Goal: Check status: Check status

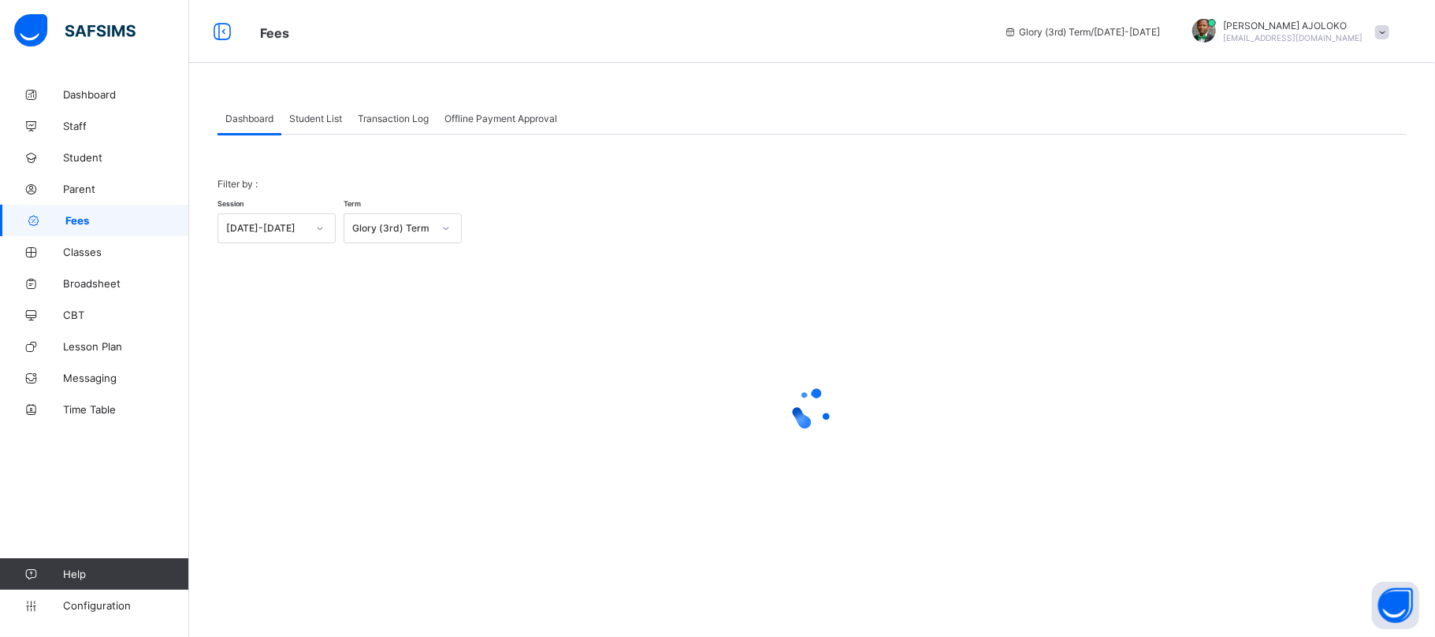
click at [310, 113] on span "Student List" at bounding box center [315, 119] width 53 height 12
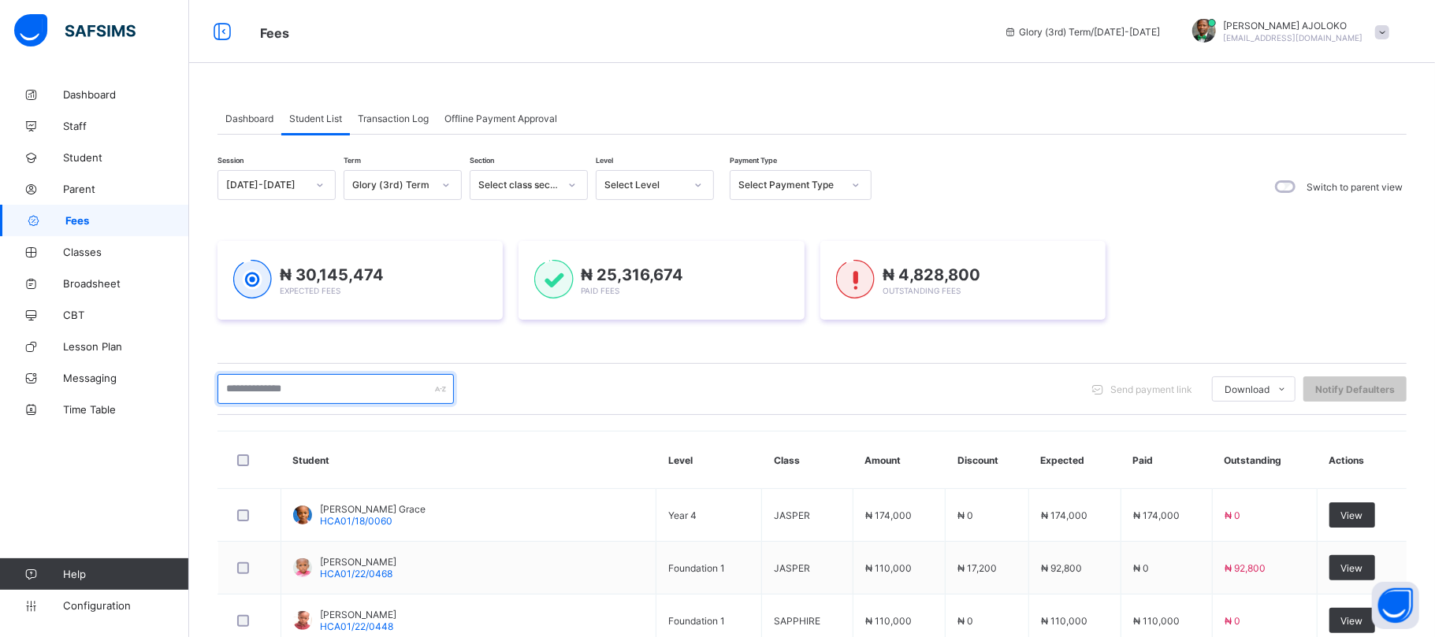
click at [317, 388] on input "text" at bounding box center [335, 389] width 236 height 30
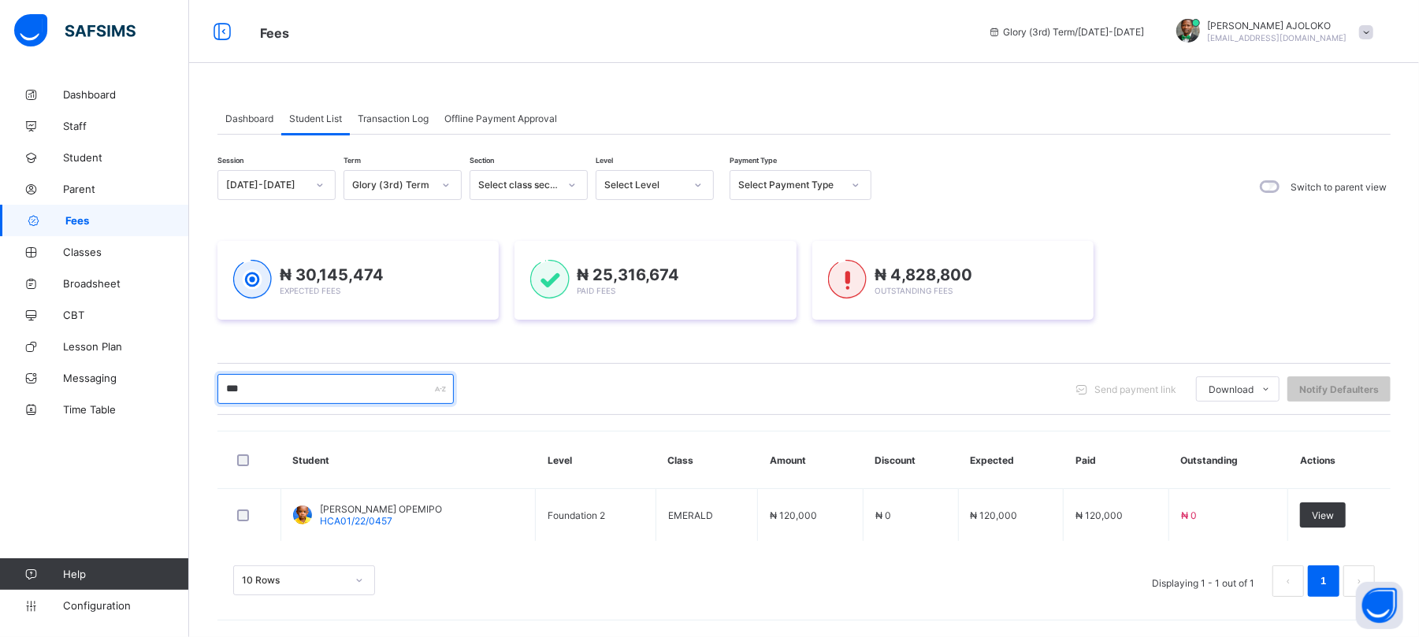
type input "******"
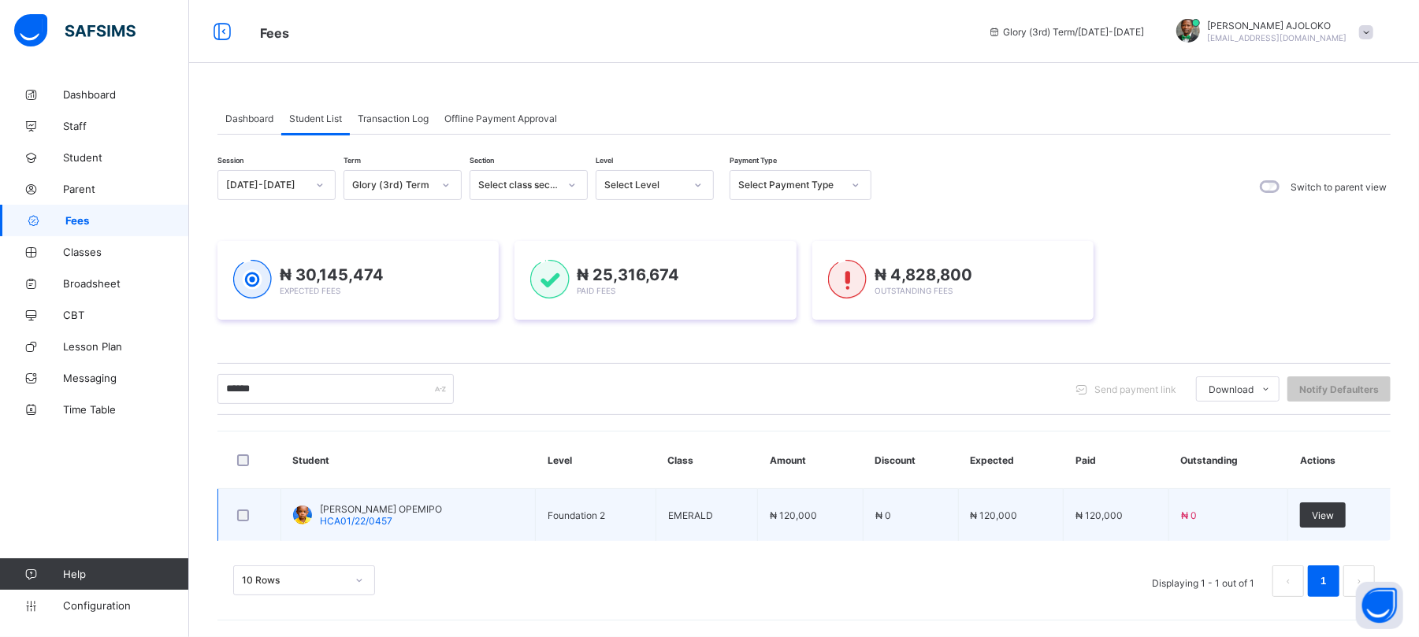
click at [424, 508] on span "[PERSON_NAME] OPEMIPO" at bounding box center [381, 510] width 122 height 12
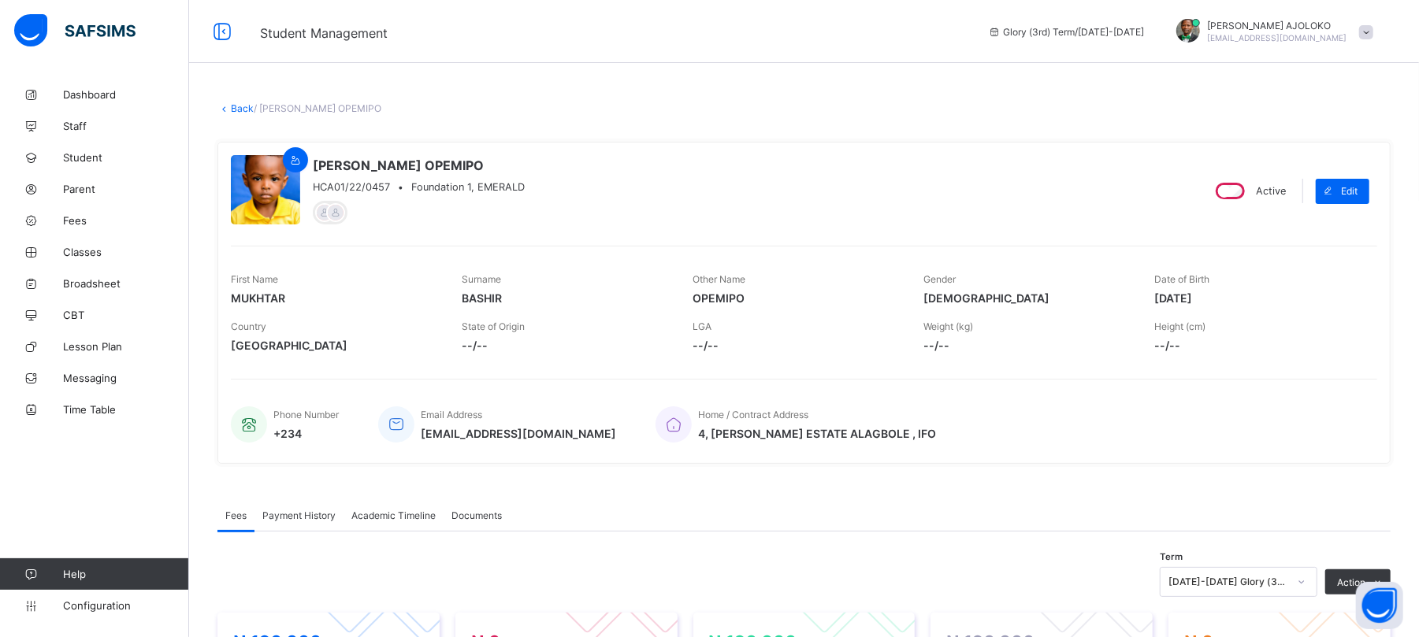
click at [1240, 578] on div "[DATE]-[DATE] Glory (3rd) Term" at bounding box center [1239, 582] width 158 height 30
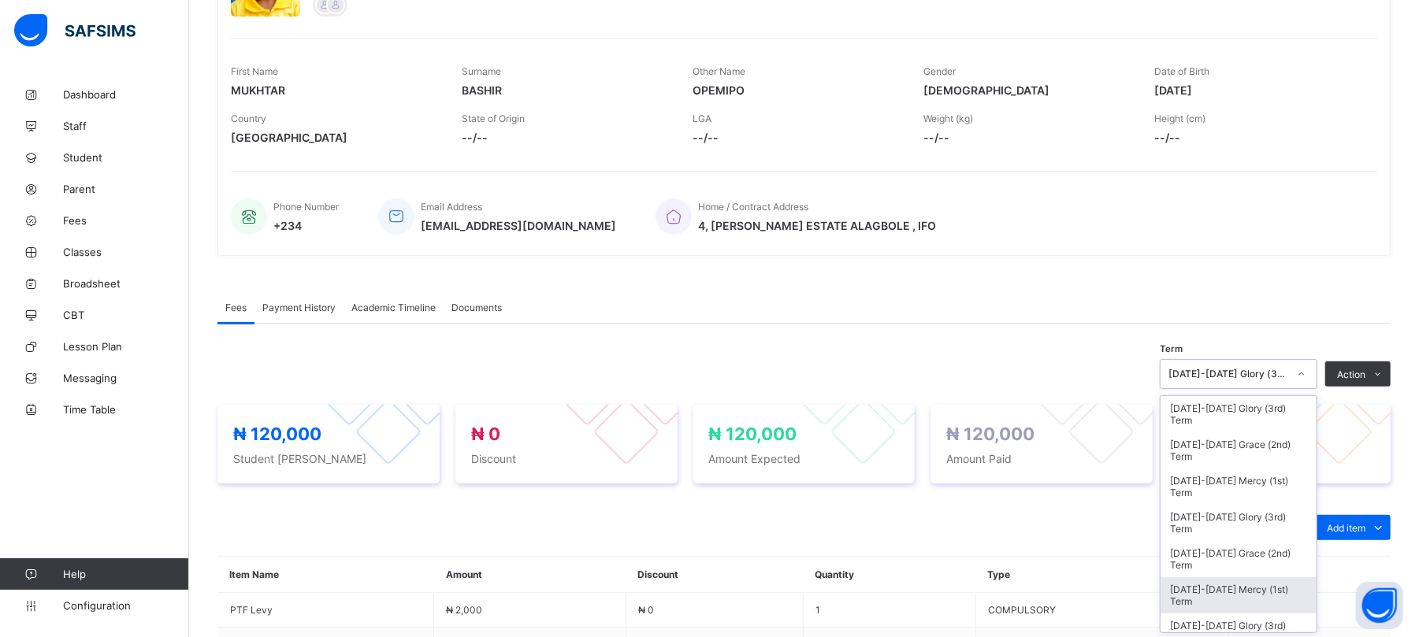
scroll to position [212, 0]
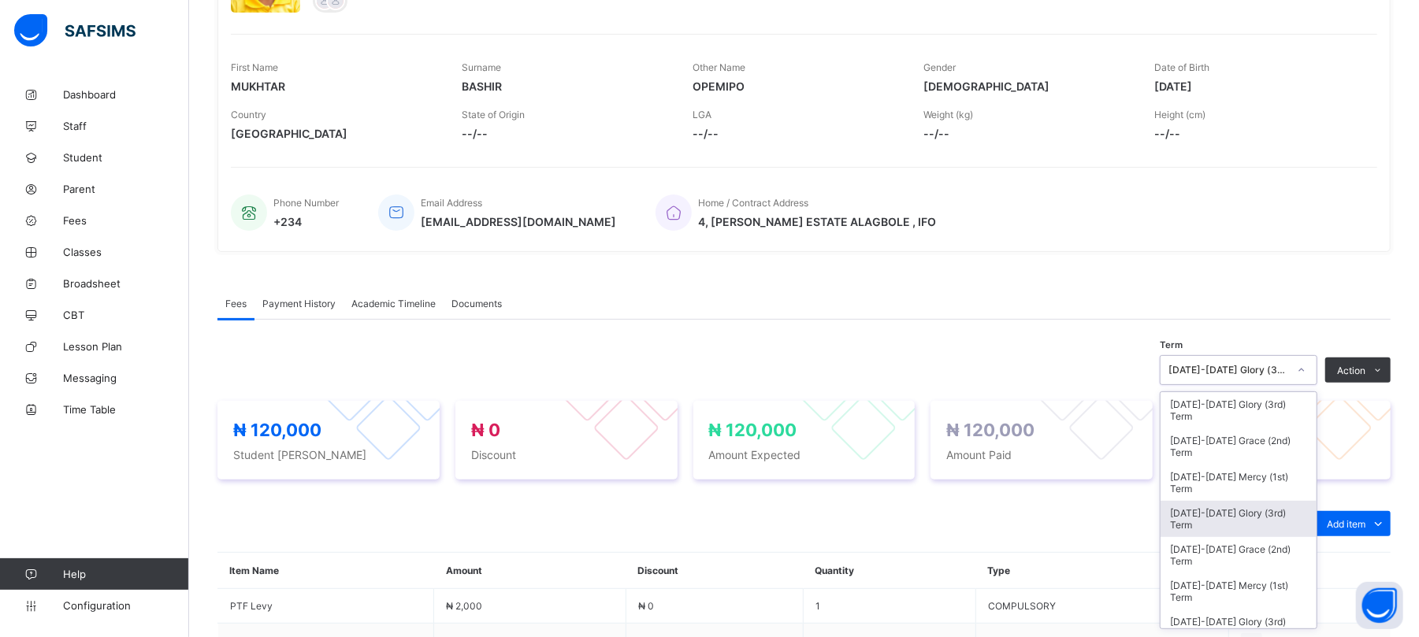
click at [1233, 508] on div "[DATE]-[DATE] Glory (3rd) Term" at bounding box center [1239, 519] width 156 height 36
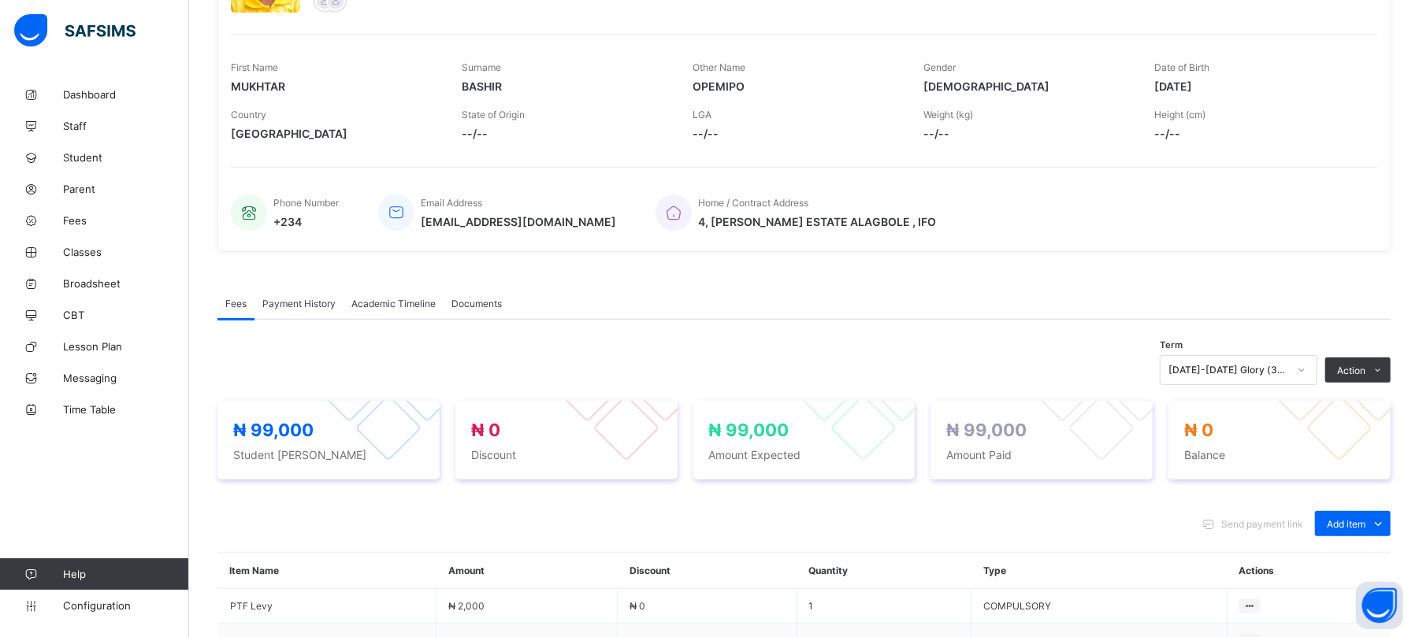
click at [303, 306] on span "Payment History" at bounding box center [298, 304] width 73 height 12
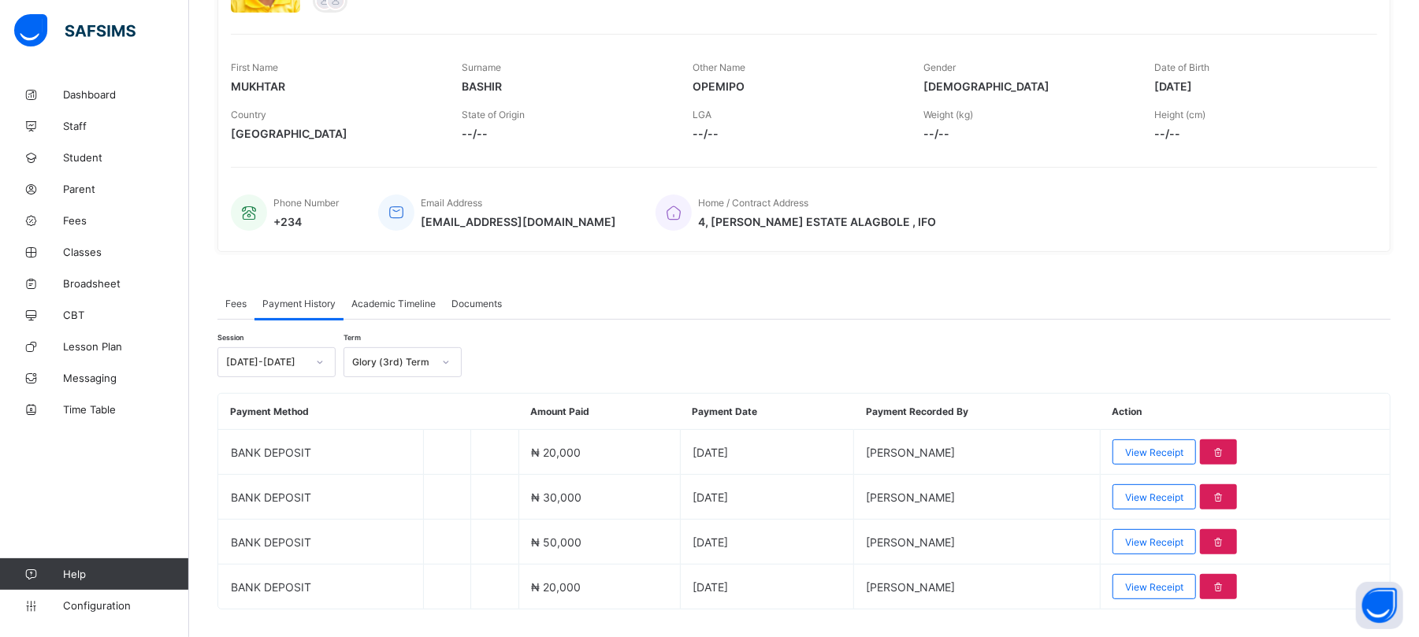
click at [321, 358] on icon at bounding box center [319, 363] width 9 height 16
click at [274, 420] on div "[DATE]-[DATE]" at bounding box center [276, 421] width 117 height 24
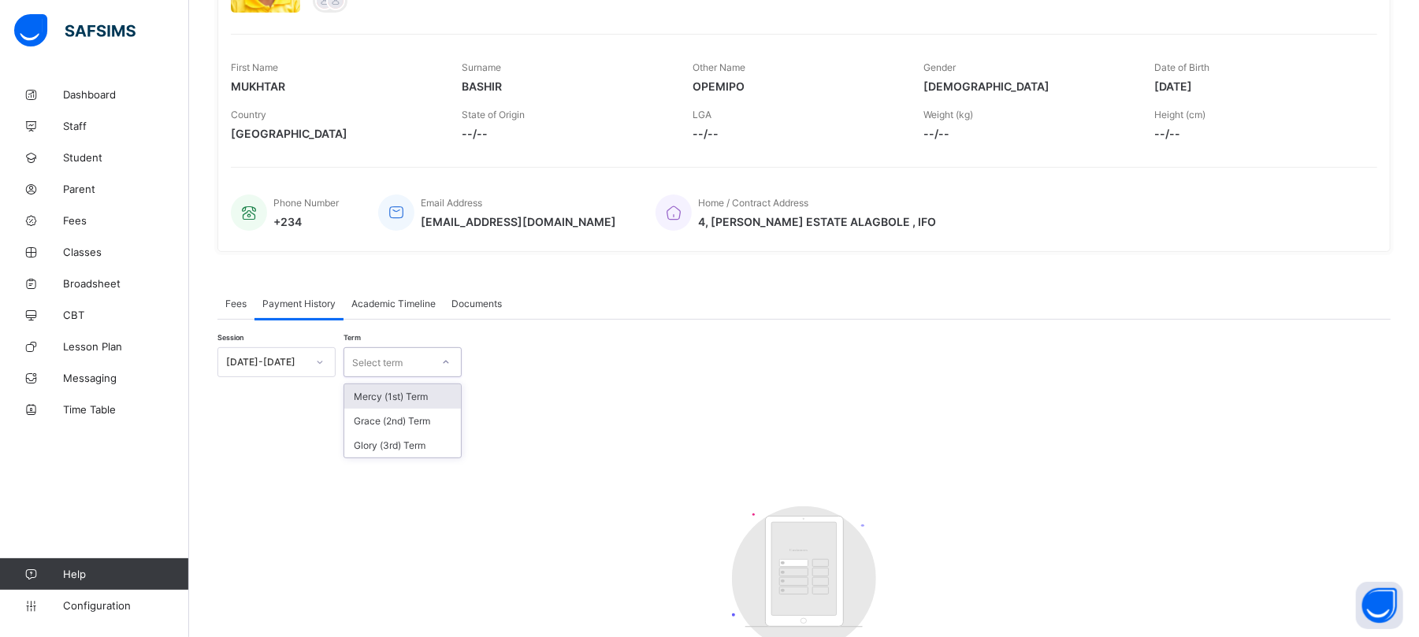
click at [427, 359] on div "Select term" at bounding box center [387, 362] width 87 height 22
click at [420, 449] on div "Glory (3rd) Term" at bounding box center [402, 445] width 117 height 24
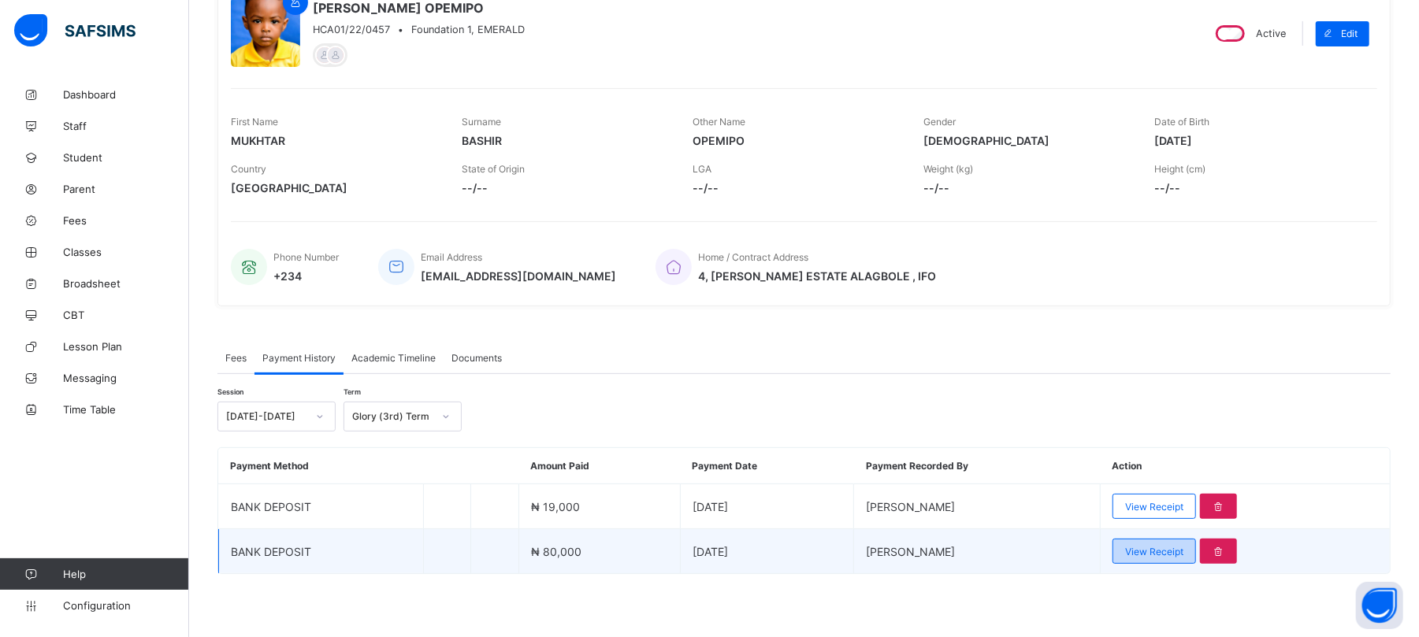
click at [1184, 548] on span "View Receipt" at bounding box center [1154, 552] width 58 height 12
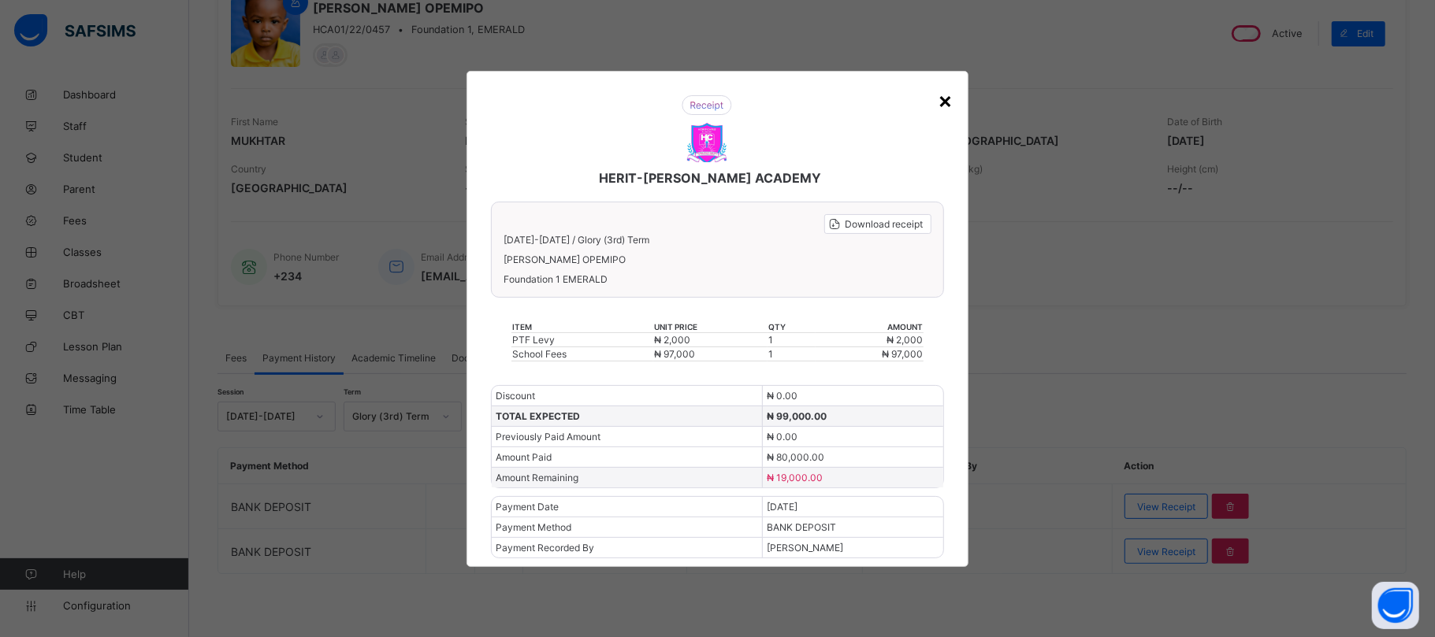
click at [946, 102] on div "×" at bounding box center [945, 100] width 15 height 27
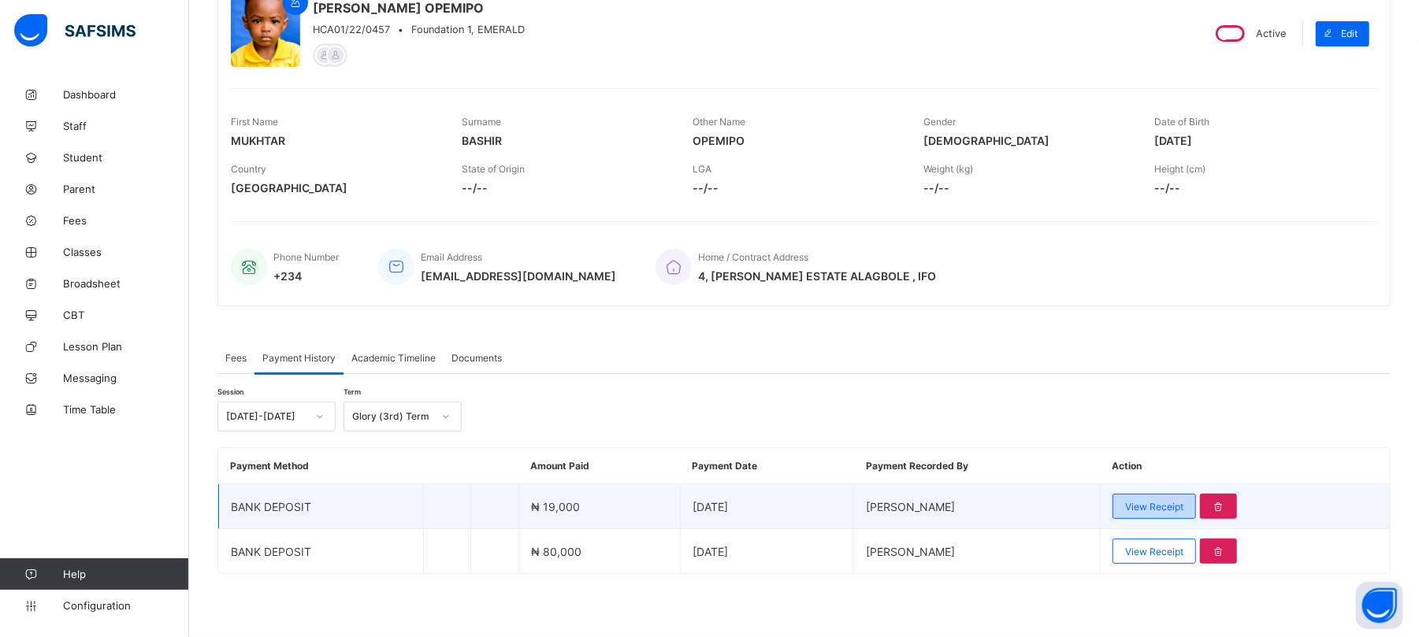
click at [1160, 502] on span "View Receipt" at bounding box center [1154, 507] width 58 height 12
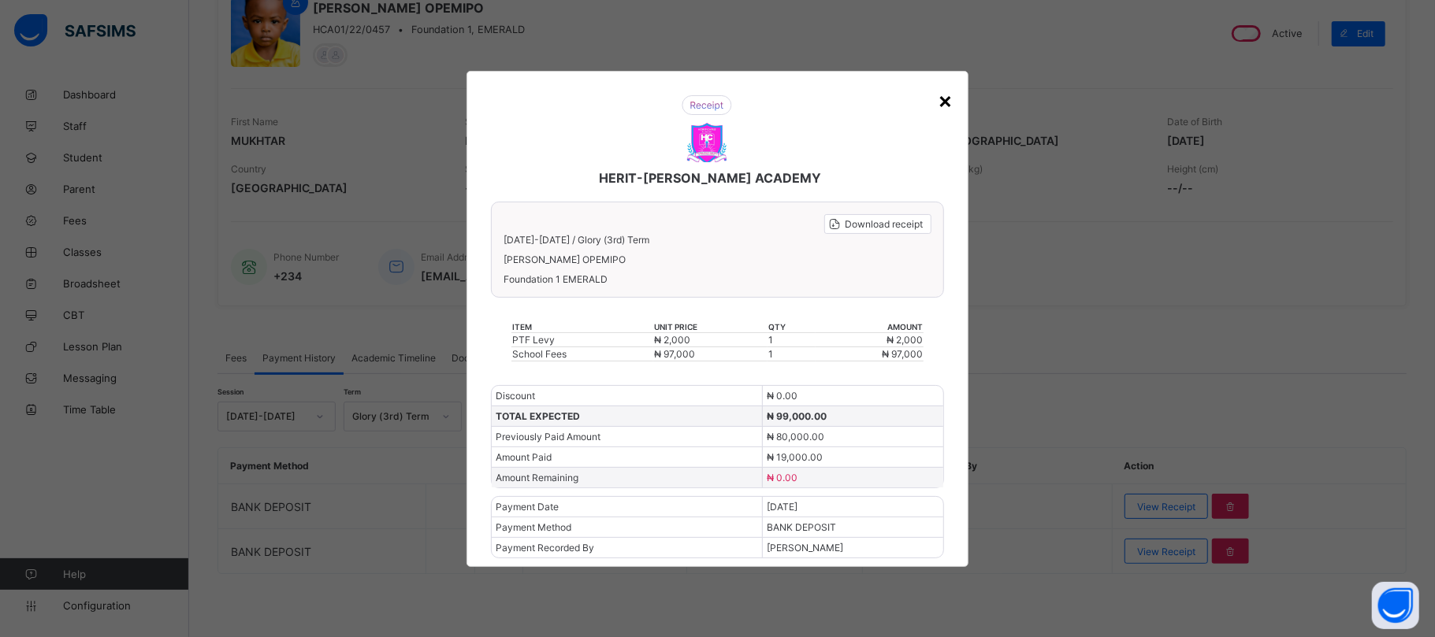
click at [946, 96] on div "×" at bounding box center [945, 100] width 15 height 27
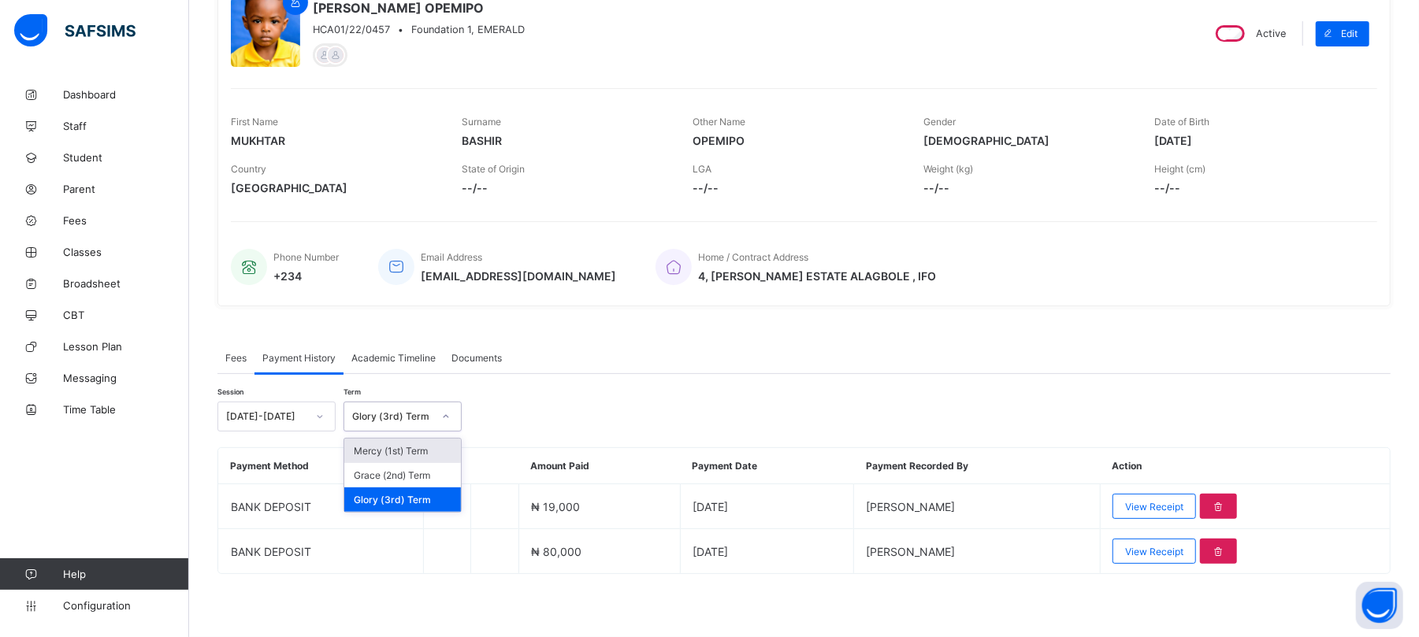
click at [440, 418] on div at bounding box center [446, 416] width 27 height 25
click at [413, 451] on div "Mercy (1st) Term" at bounding box center [402, 451] width 117 height 24
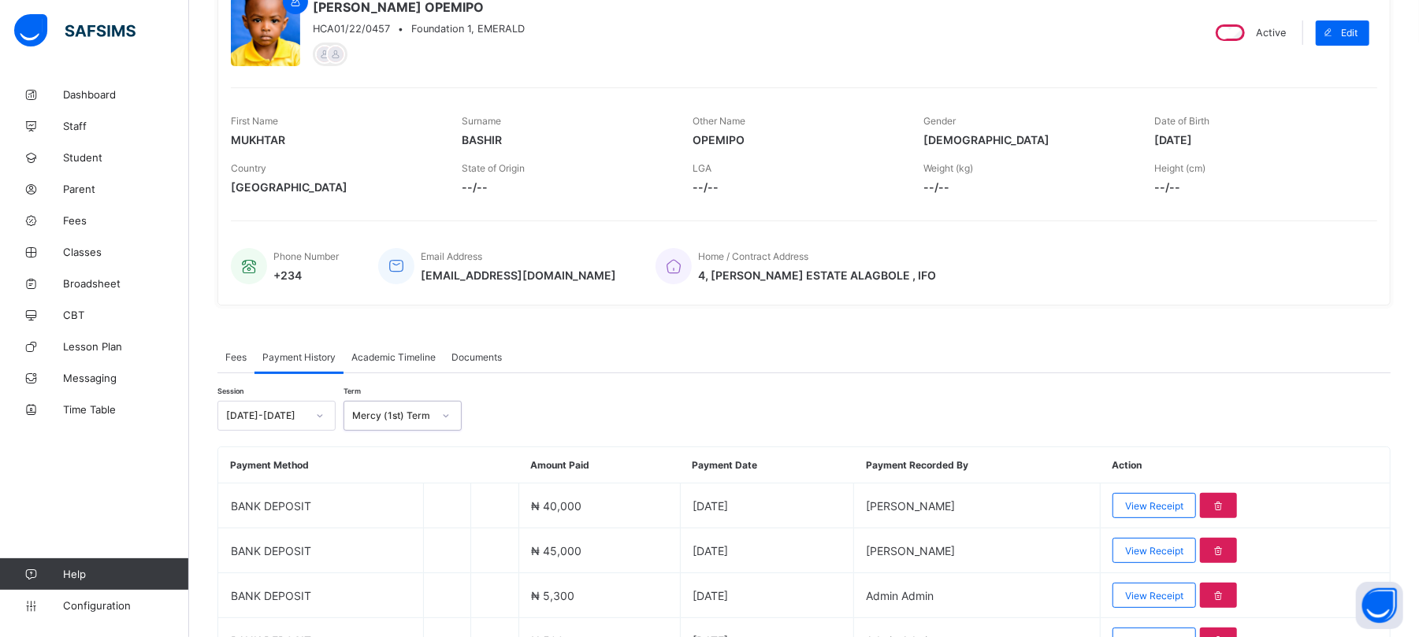
scroll to position [249, 0]
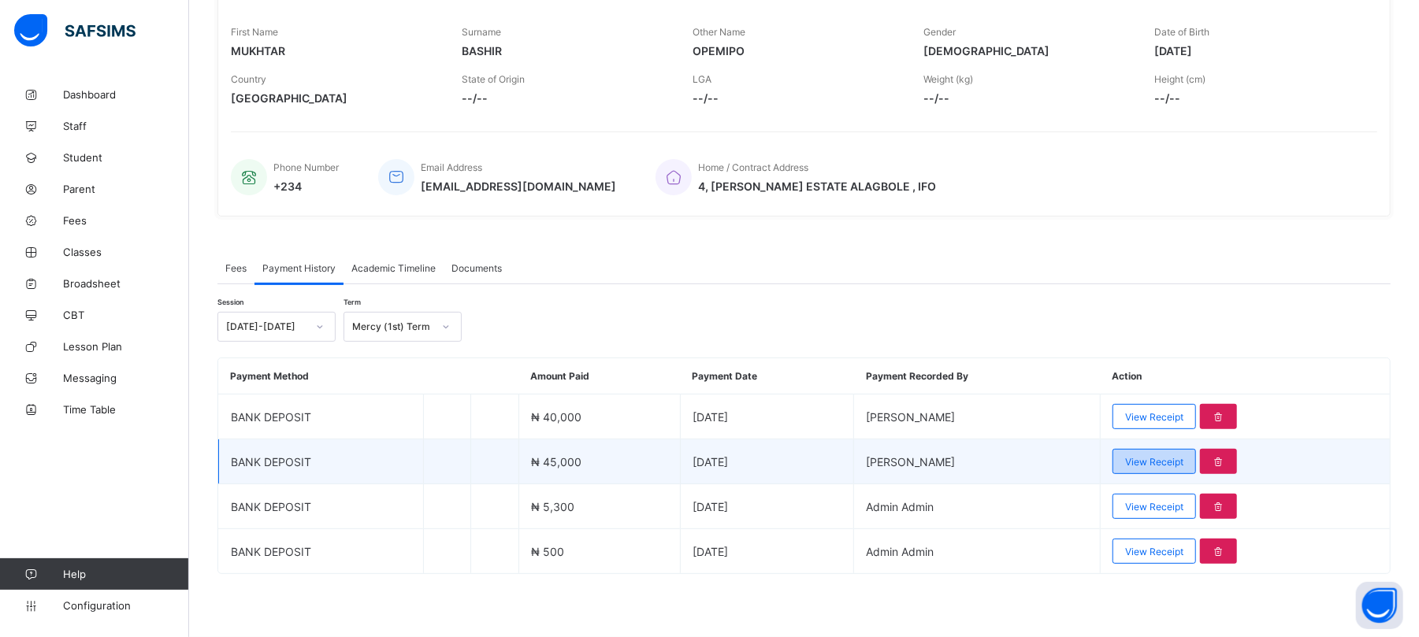
click at [1184, 463] on span "View Receipt" at bounding box center [1154, 462] width 58 height 12
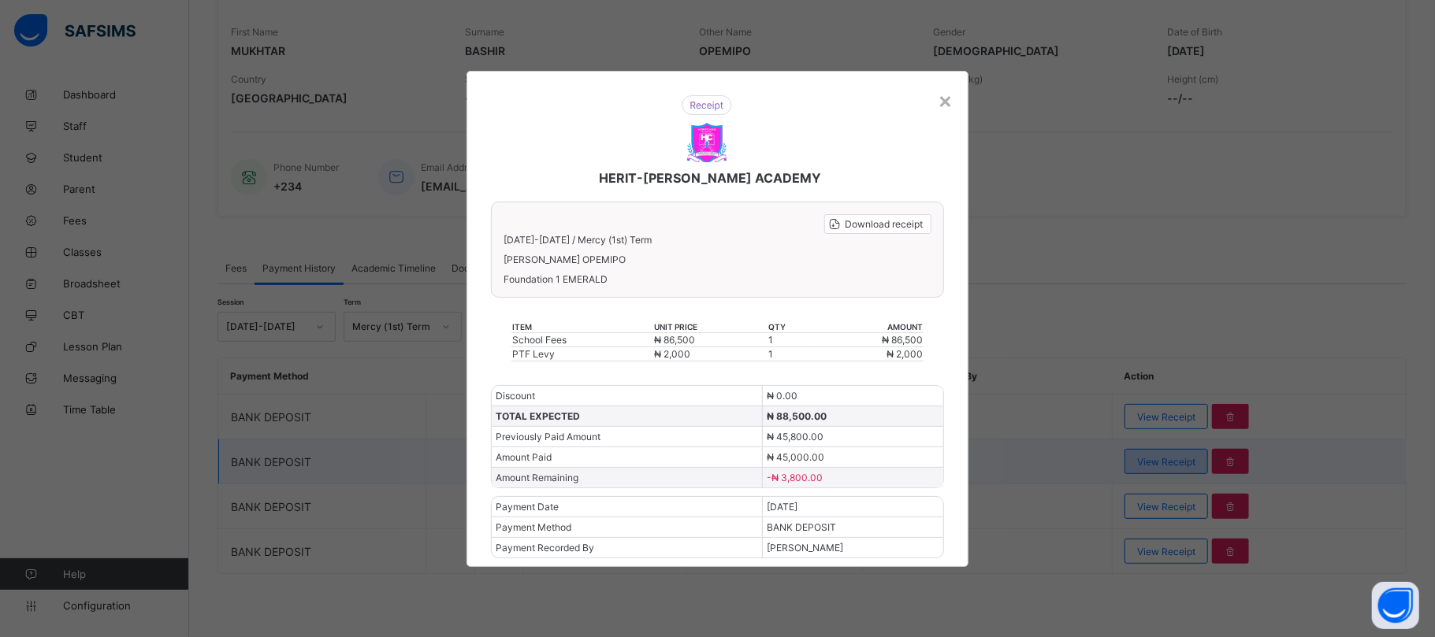
click at [1189, 463] on div "× HERIT-[PERSON_NAME] ACADEMY Download receipt [DATE]-[DATE] / Mercy (1st) Term…" at bounding box center [717, 318] width 1435 height 637
click at [942, 102] on div "×" at bounding box center [945, 100] width 15 height 27
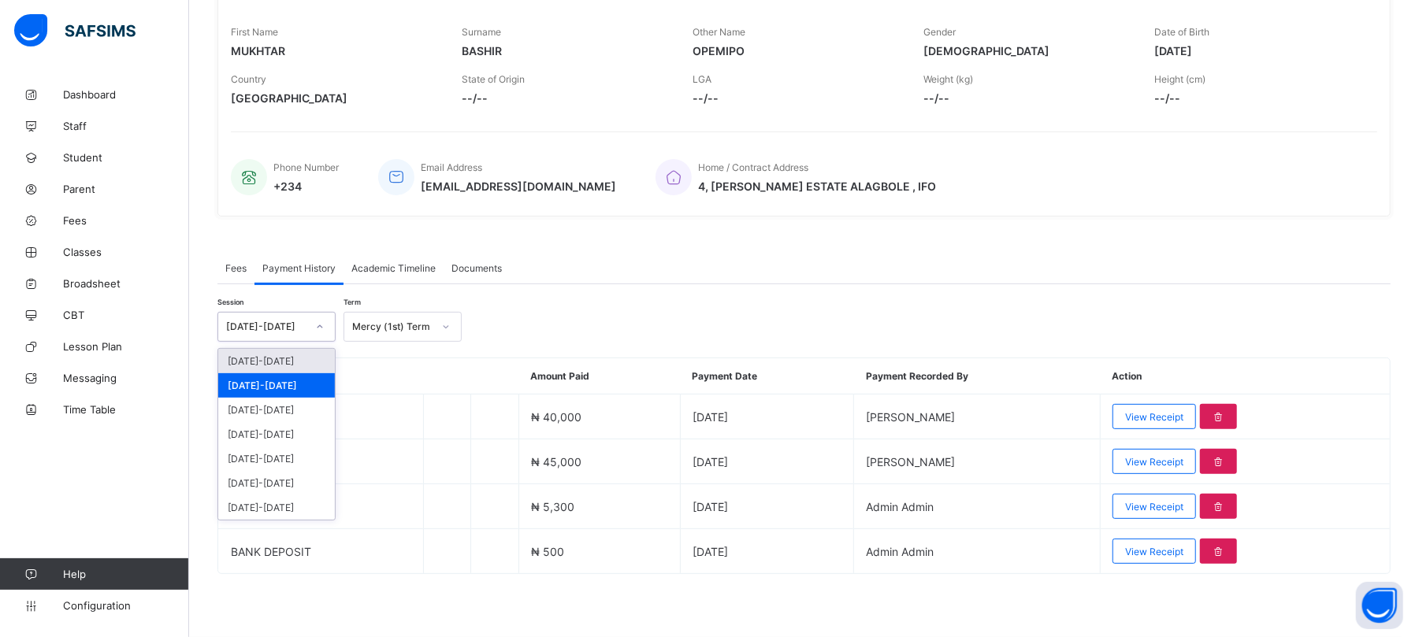
click at [321, 329] on icon at bounding box center [319, 327] width 9 height 16
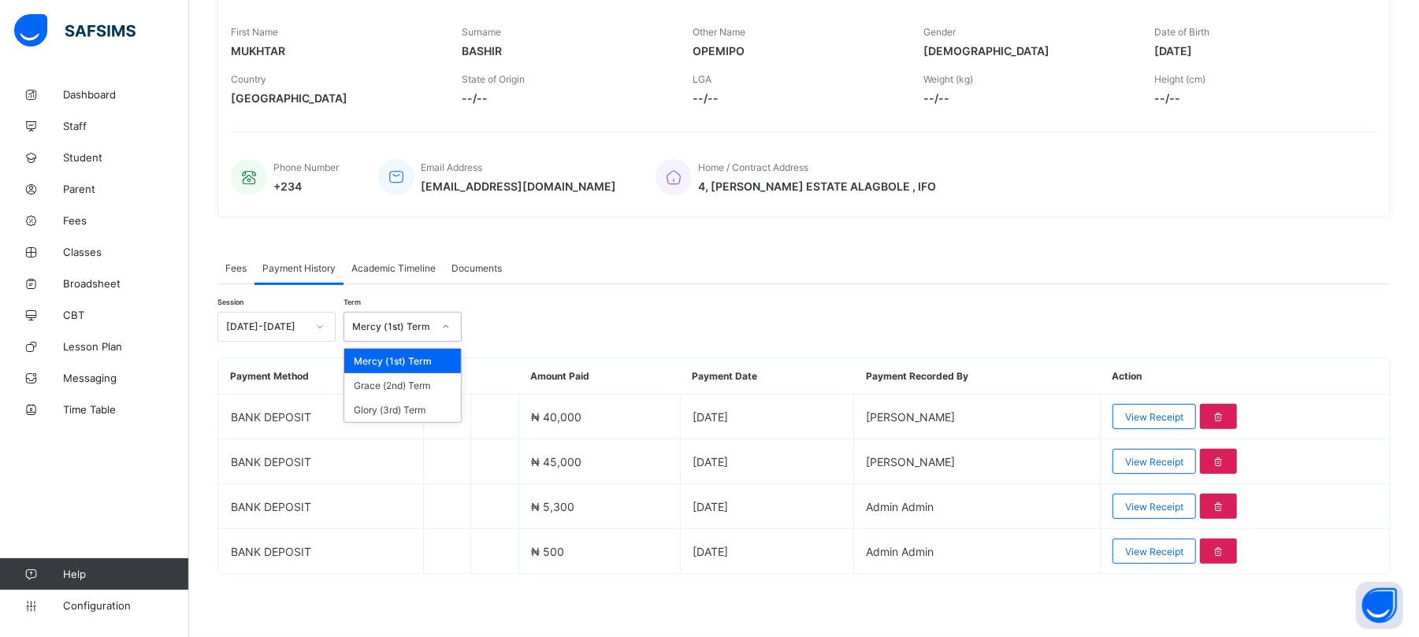
click at [441, 322] on icon at bounding box center [445, 327] width 9 height 16
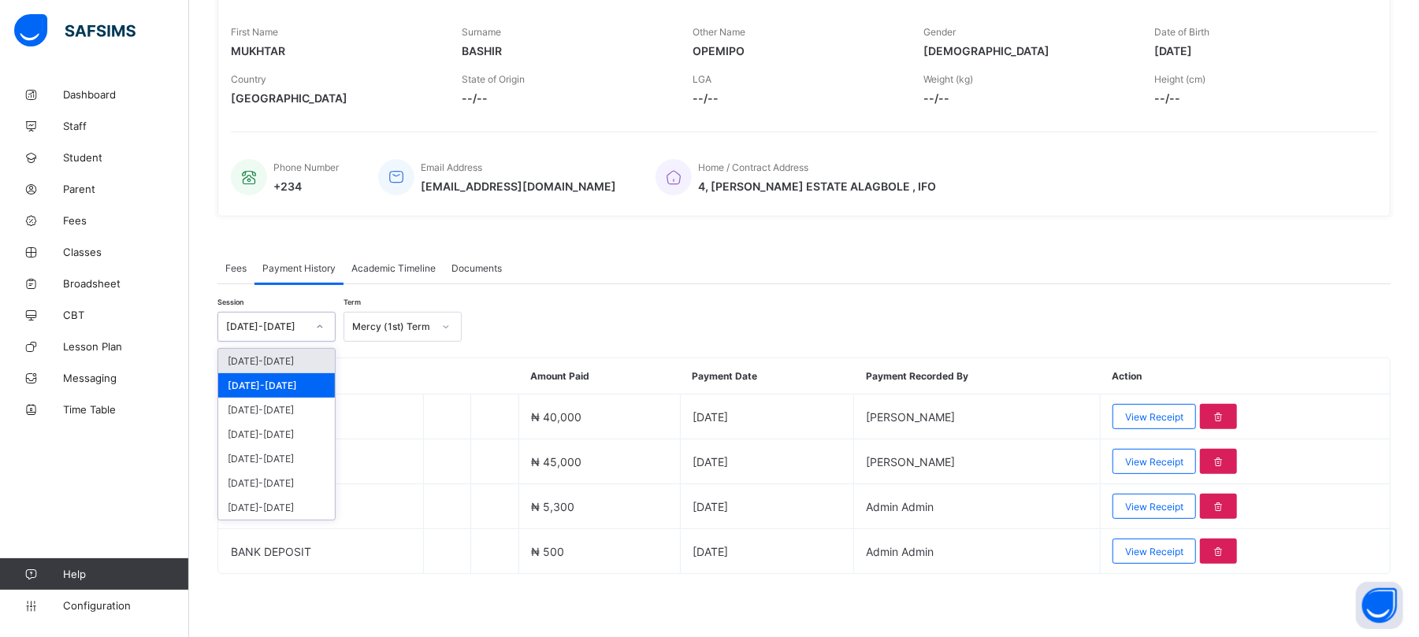
click at [323, 322] on icon at bounding box center [319, 327] width 9 height 16
click at [271, 359] on div "[DATE]-[DATE]" at bounding box center [276, 361] width 117 height 24
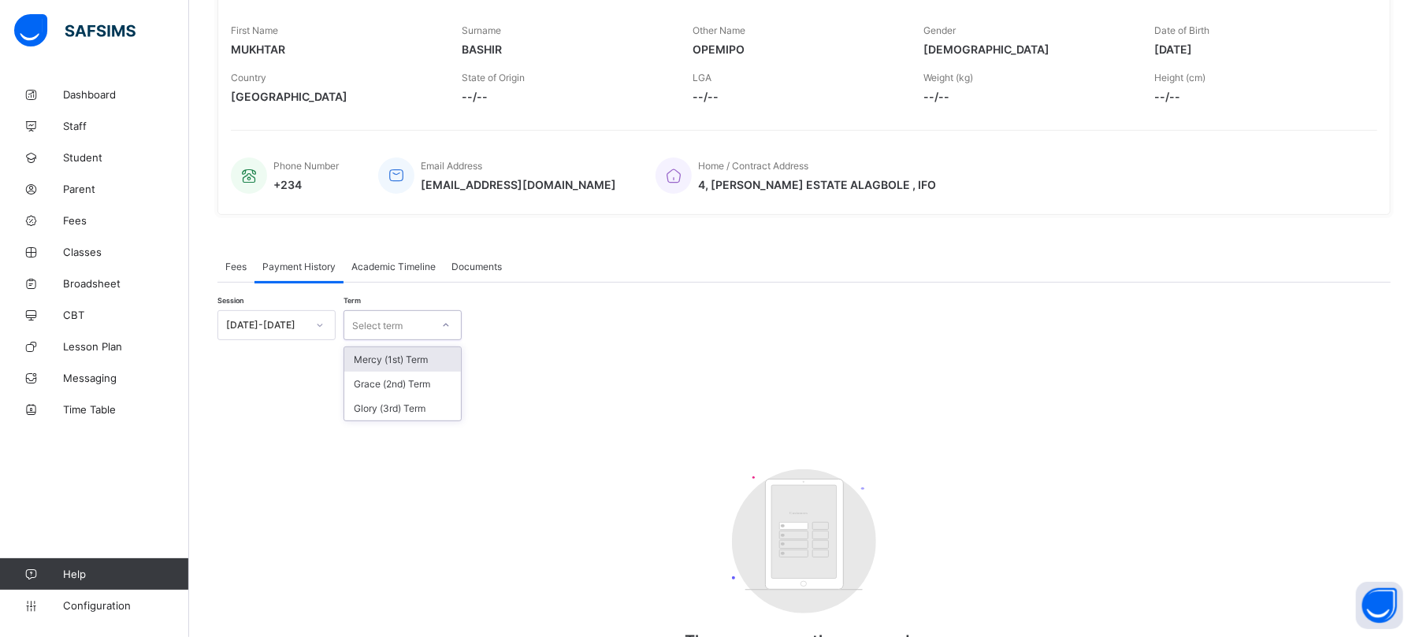
click at [443, 323] on icon at bounding box center [445, 326] width 9 height 16
click at [416, 363] on div "Mercy (1st) Term" at bounding box center [402, 359] width 117 height 24
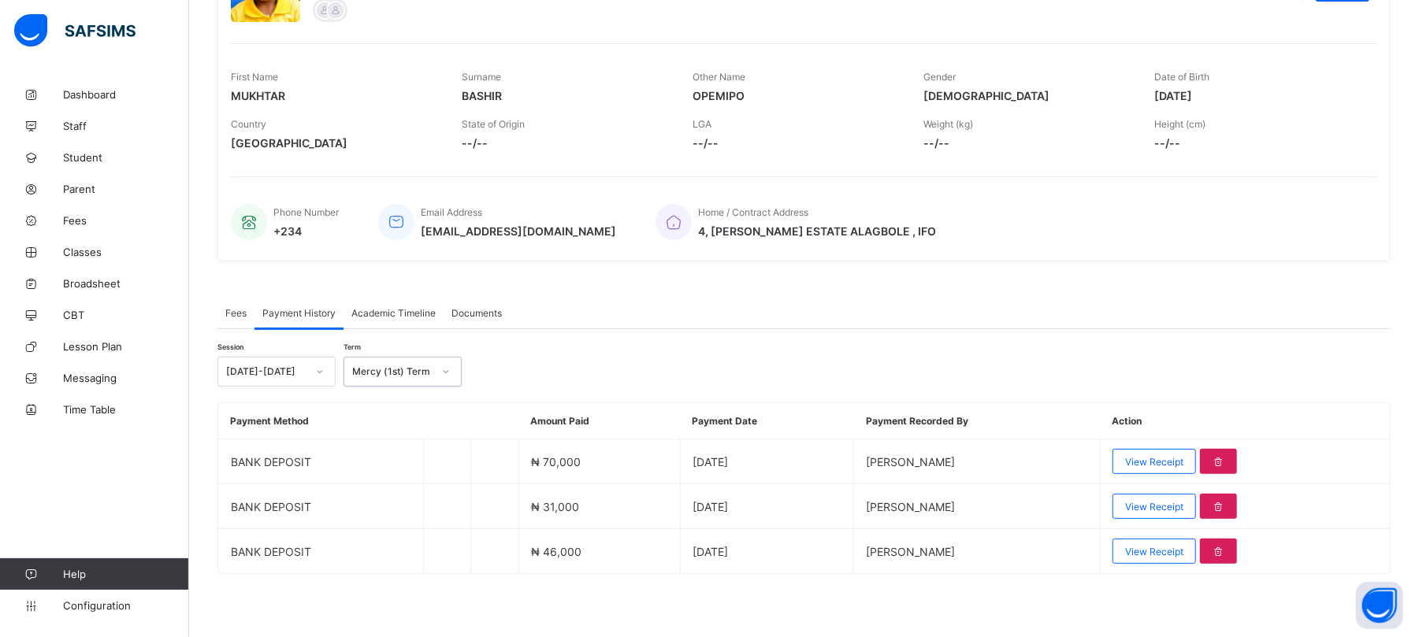
scroll to position [203, 0]
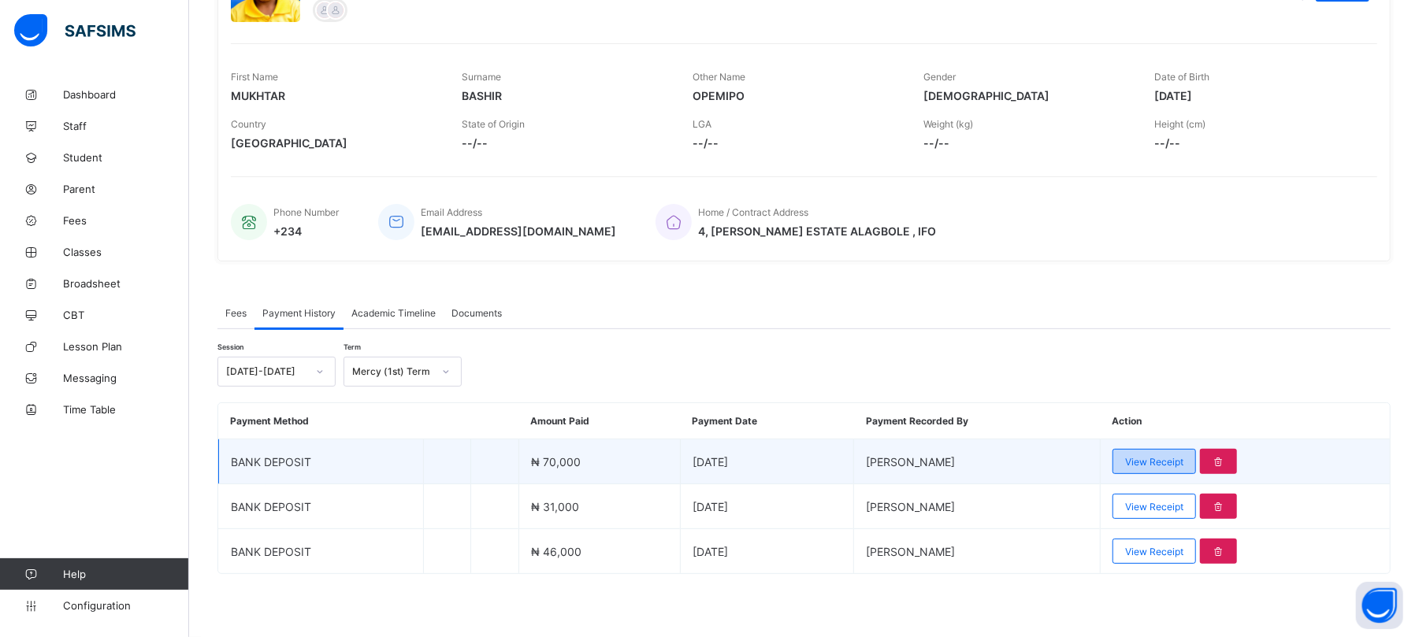
click at [1189, 449] on div "View Receipt" at bounding box center [1155, 461] width 84 height 25
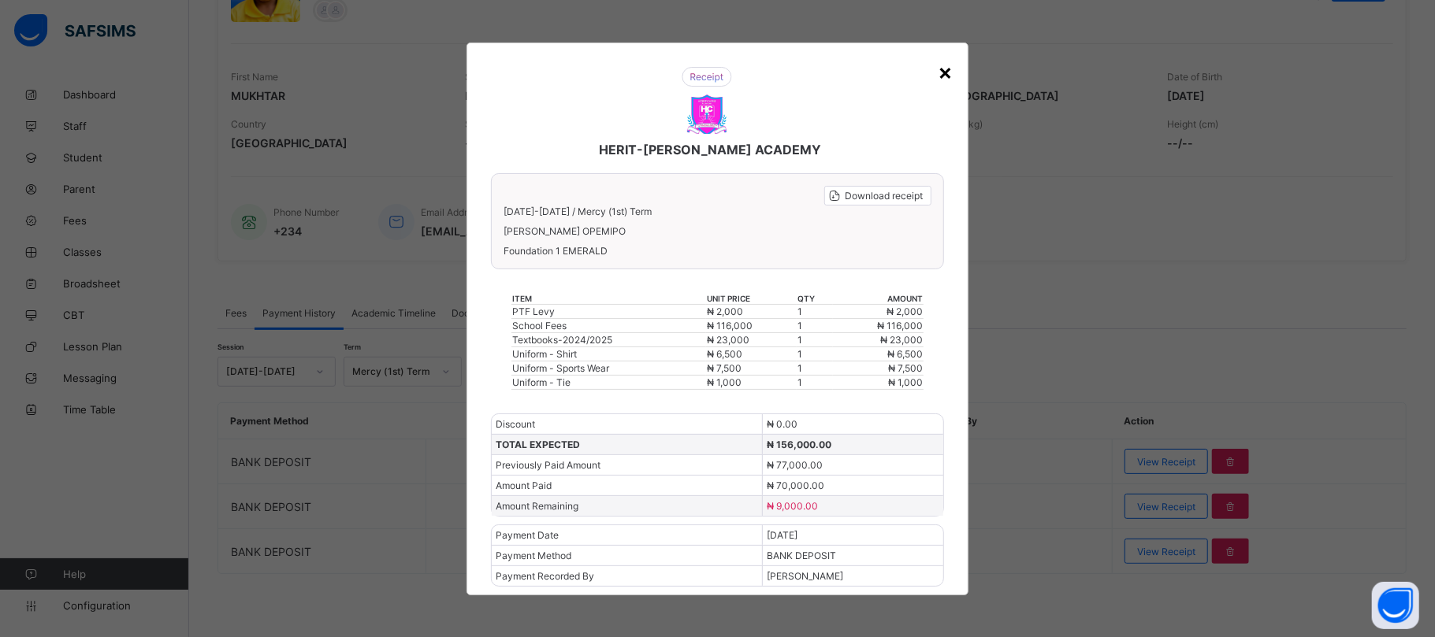
click at [944, 69] on div "×" at bounding box center [945, 71] width 15 height 27
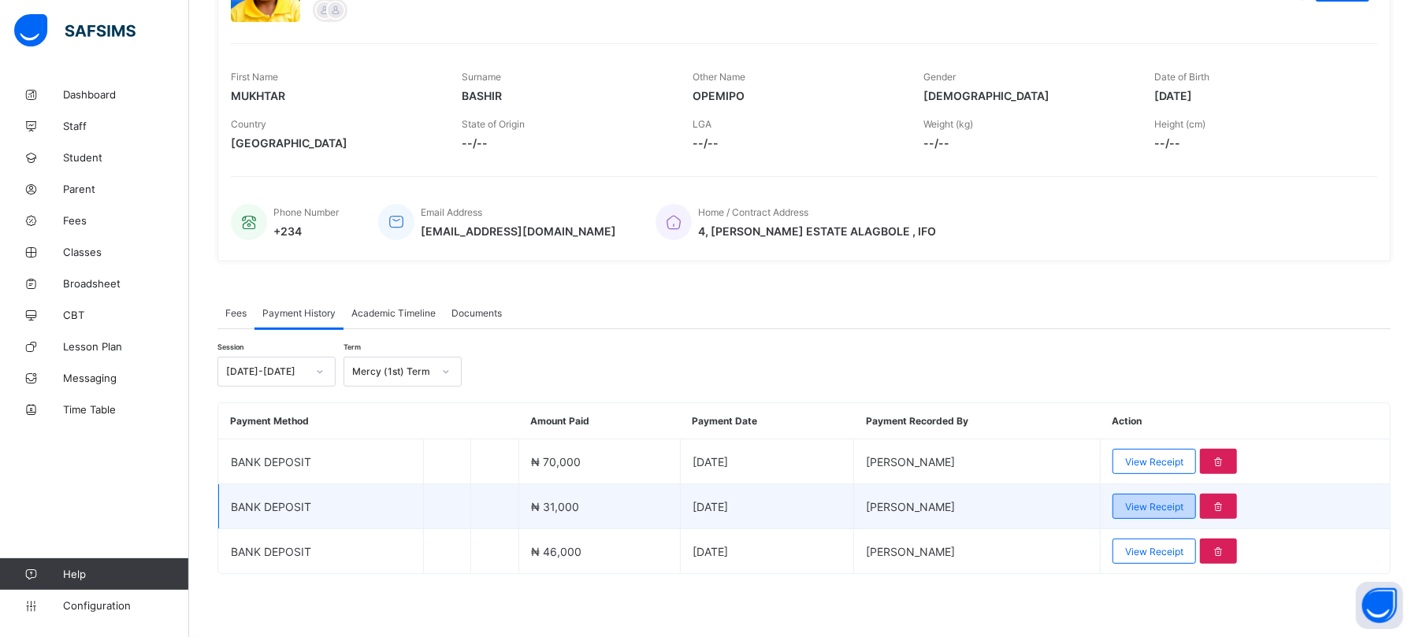
click at [1182, 508] on span "View Receipt" at bounding box center [1154, 507] width 58 height 12
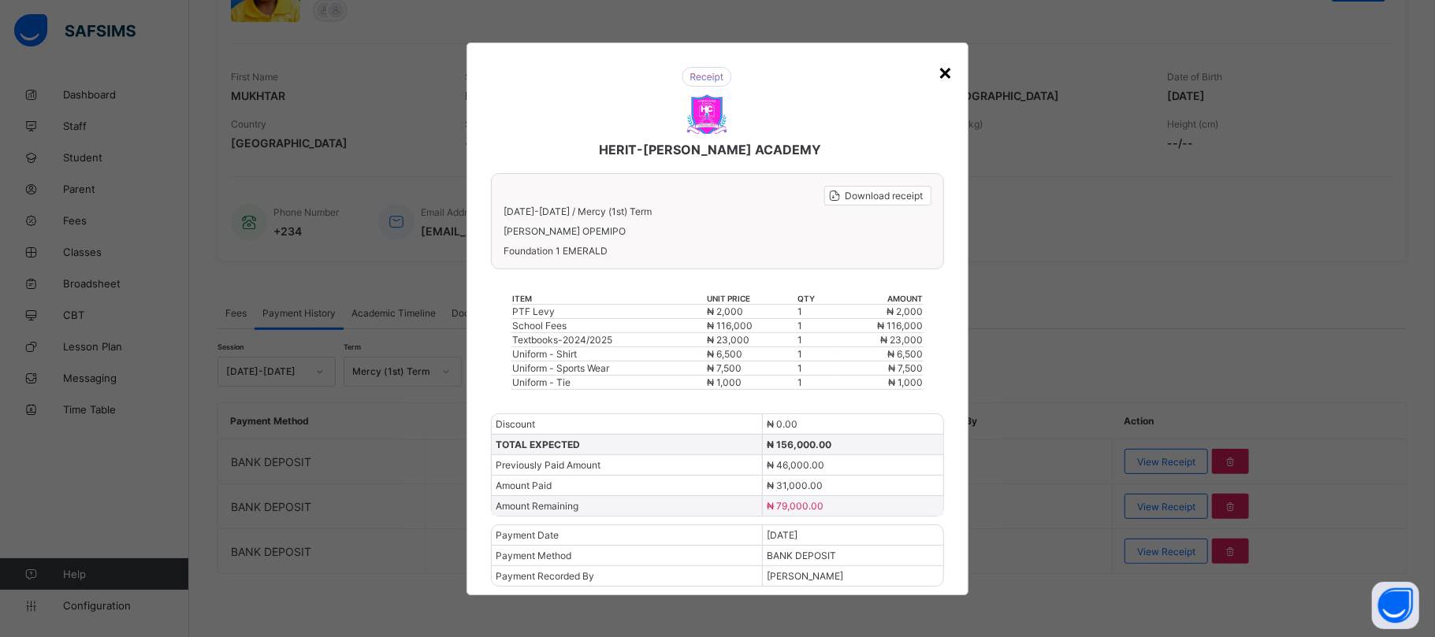
click at [943, 73] on div "×" at bounding box center [945, 71] width 15 height 27
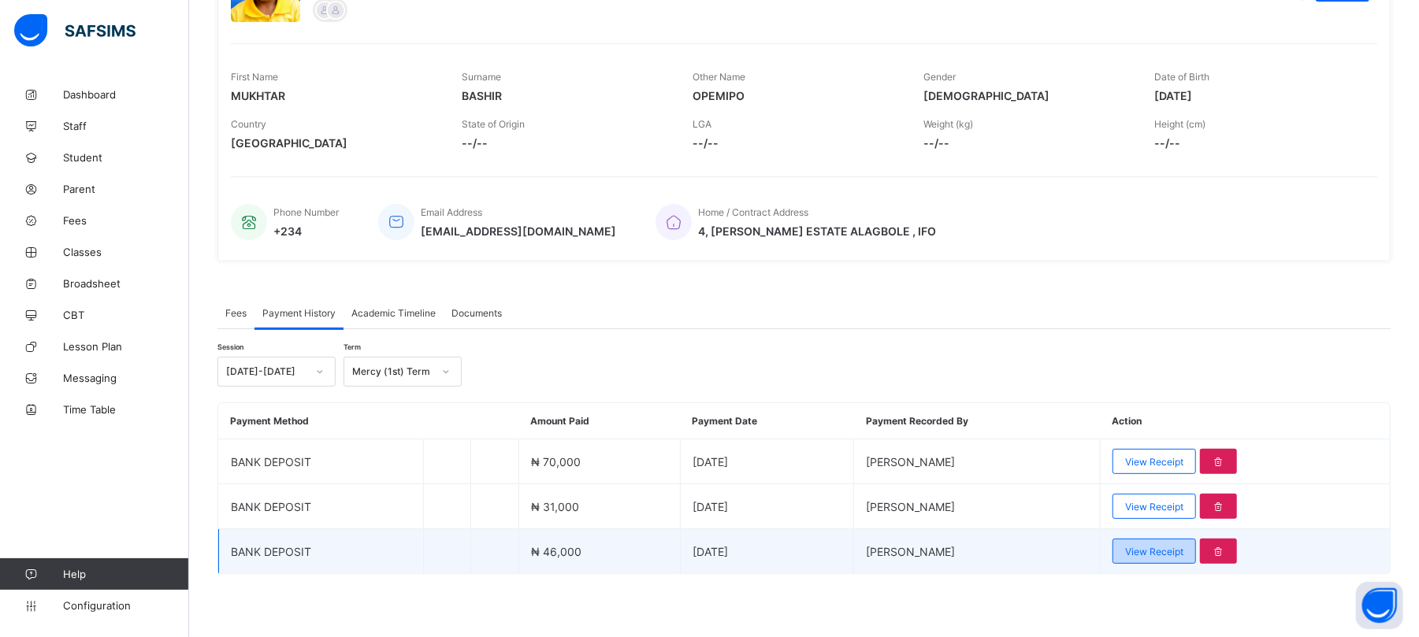
click at [1184, 555] on span "View Receipt" at bounding box center [1154, 552] width 58 height 12
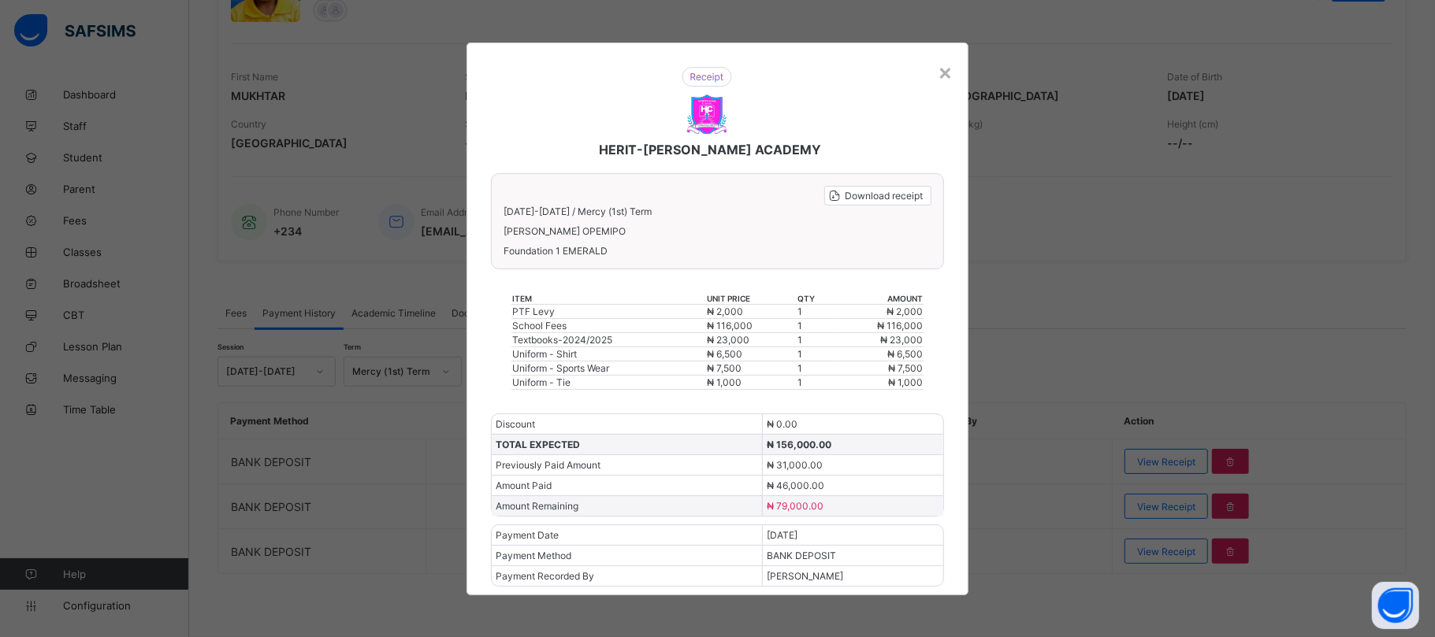
click at [936, 74] on div "HERIT-[PERSON_NAME] ACADEMY" at bounding box center [706, 112] width 463 height 122
click at [950, 72] on div "×" at bounding box center [945, 71] width 15 height 27
